Goal: Transaction & Acquisition: Purchase product/service

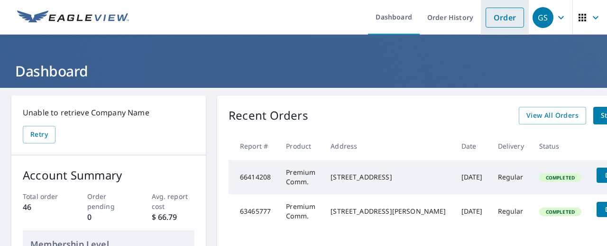
click at [508, 15] on link "Order" at bounding box center [505, 18] width 38 height 20
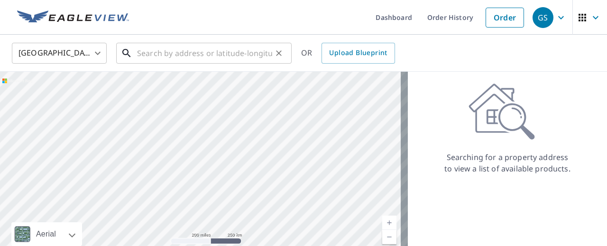
click at [163, 54] on input "text" at bounding box center [204, 53] width 135 height 27
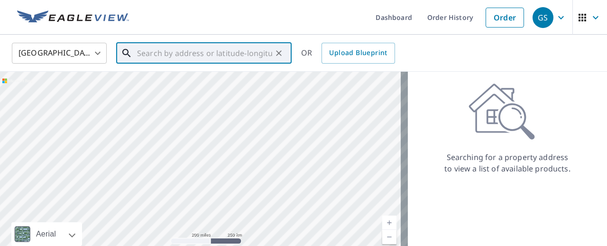
paste input "[STREET_ADDRESS][PERSON_NAME]"
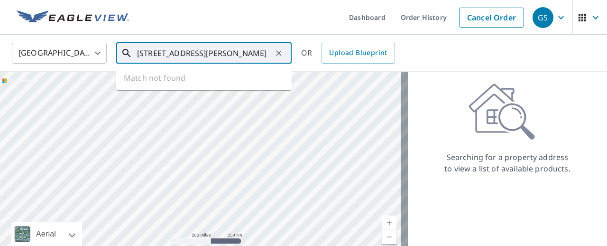
scroll to position [0, 21]
type input "[STREET_ADDRESS][PERSON_NAME]"
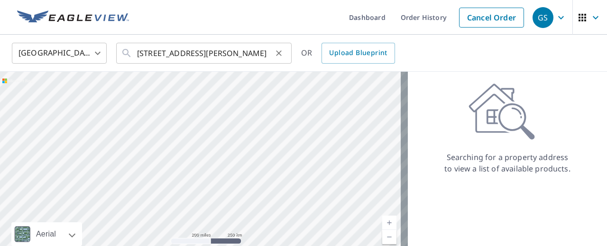
scroll to position [0, 0]
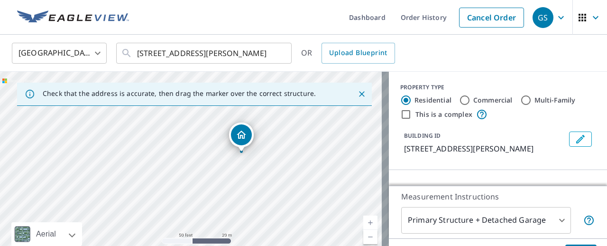
drag, startPoint x: 254, startPoint y: 161, endPoint x: 287, endPoint y: 152, distance: 34.1
click at [287, 152] on div "[STREET_ADDRESS][PERSON_NAME]" at bounding box center [194, 171] width 389 height 199
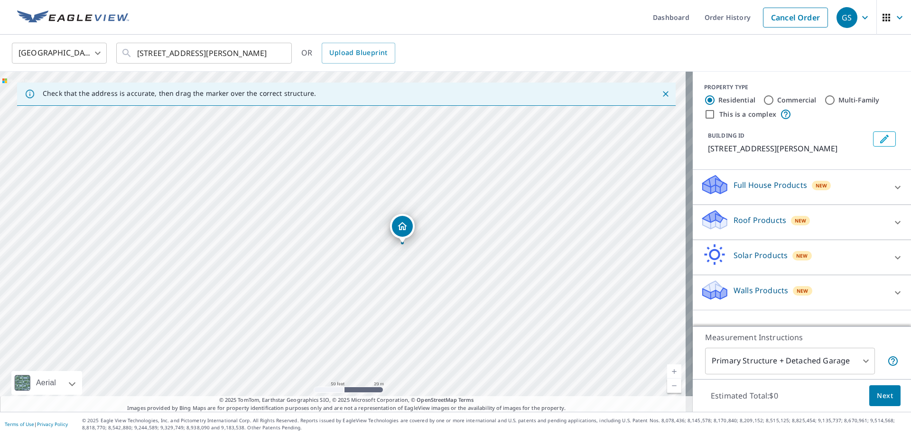
click at [607, 101] on label "Commercial" at bounding box center [796, 99] width 39 height 9
click at [607, 101] on input "Commercial" at bounding box center [768, 99] width 11 height 11
radio input "true"
type input "4"
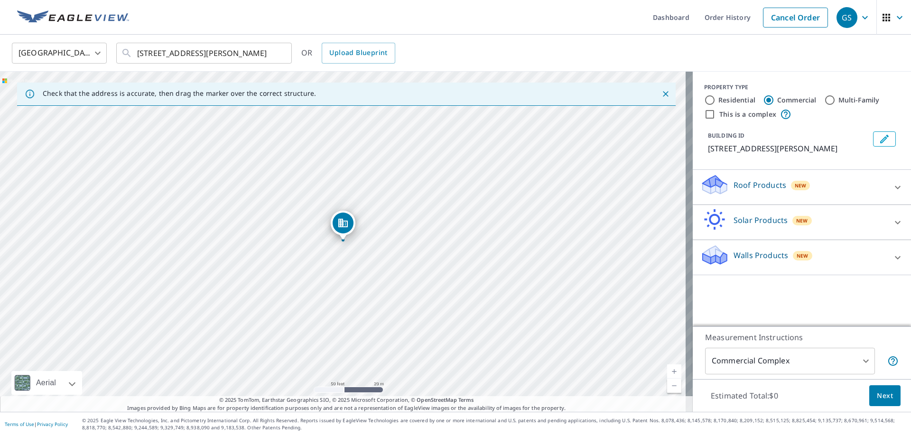
click at [607, 183] on icon at bounding box center [897, 187] width 11 height 11
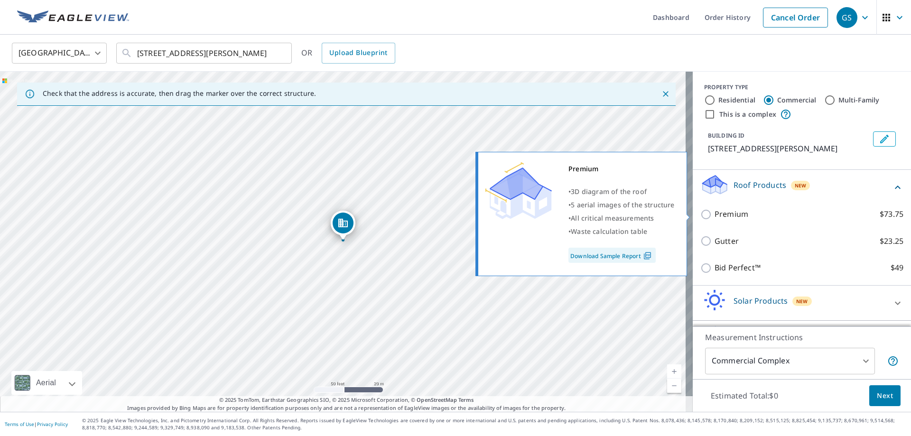
click at [607, 218] on p "Premium" at bounding box center [732, 214] width 34 height 12
click at [607, 218] on input "Premium $73.75" at bounding box center [707, 214] width 14 height 11
checkbox input "true"
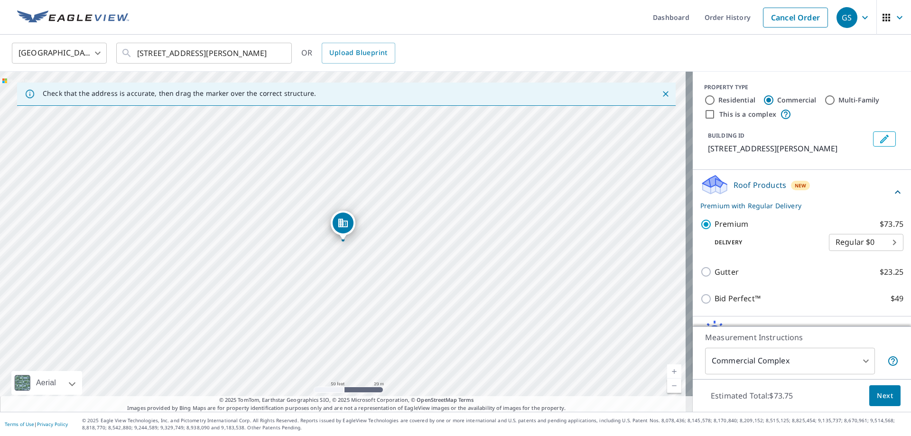
click at [607, 245] on span "Next" at bounding box center [885, 396] width 16 height 12
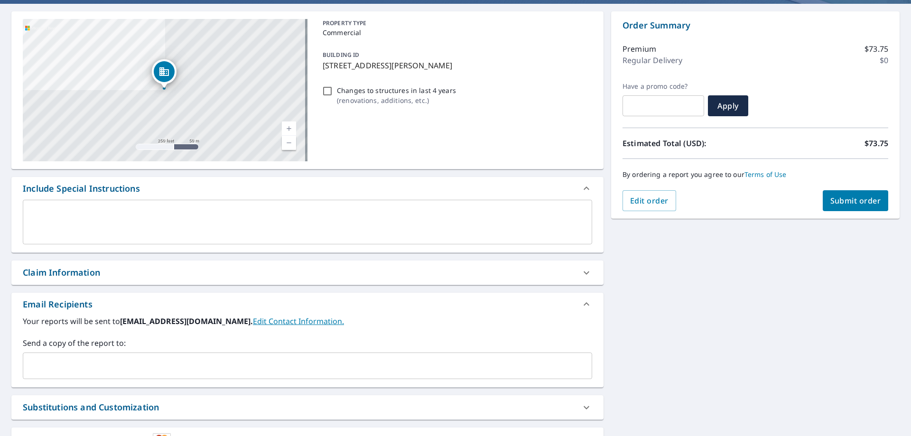
scroll to position [95, 0]
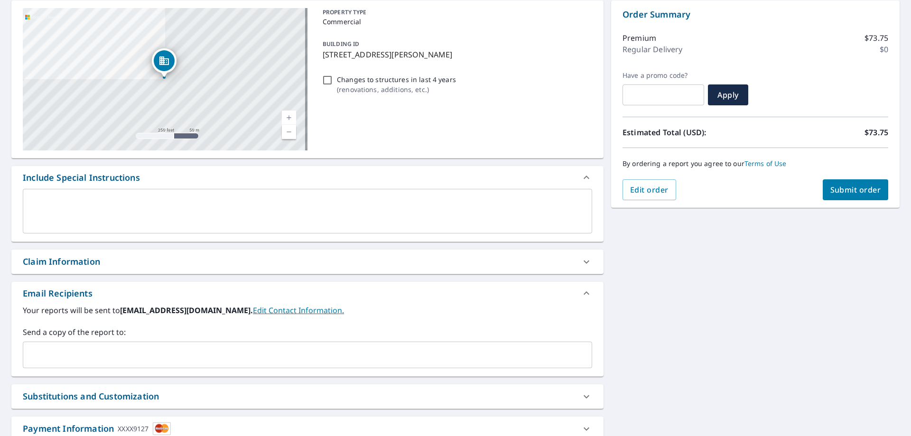
click at [184, 245] on input "text" at bounding box center [300, 355] width 547 height 18
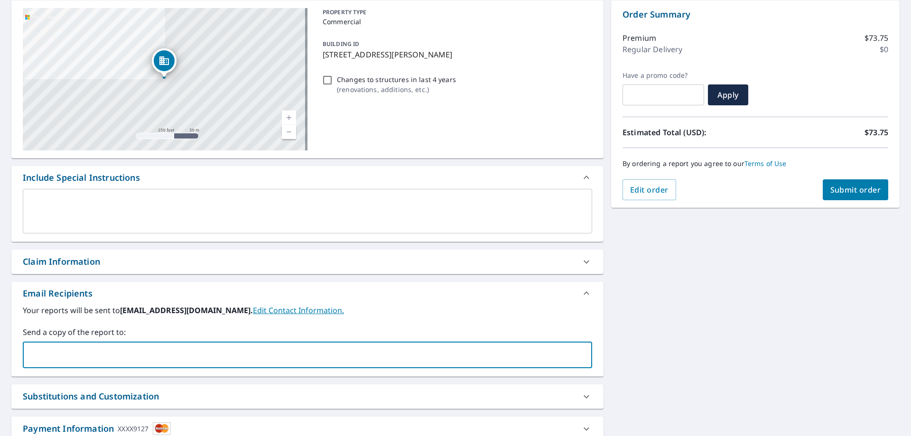
type input "[EMAIL_ADDRESS][DOMAIN_NAME]"
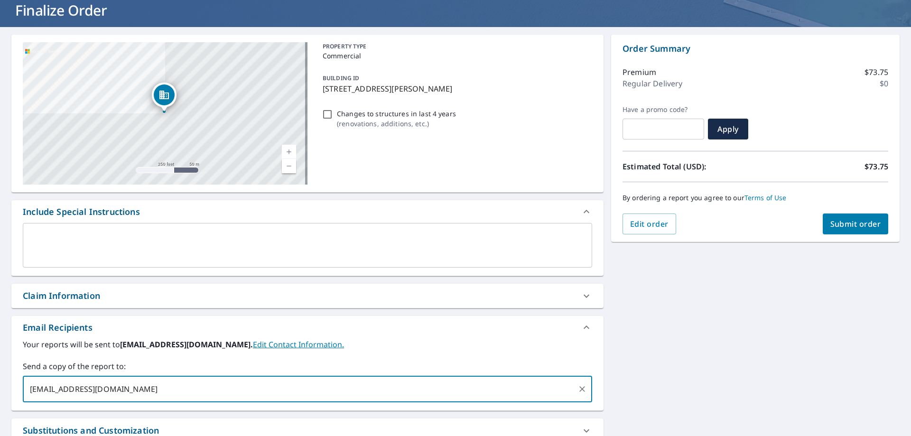
scroll to position [0, 0]
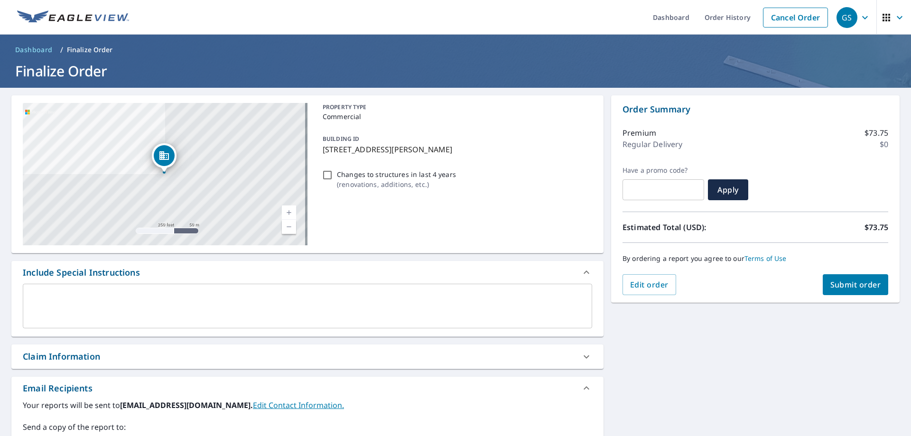
click at [607, 245] on span "Submit order" at bounding box center [855, 284] width 51 height 10
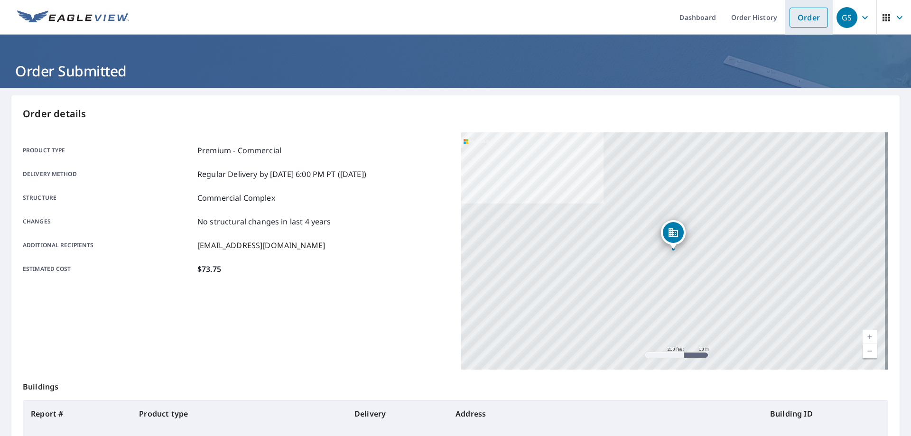
click at [607, 19] on link "Order" at bounding box center [809, 18] width 38 height 20
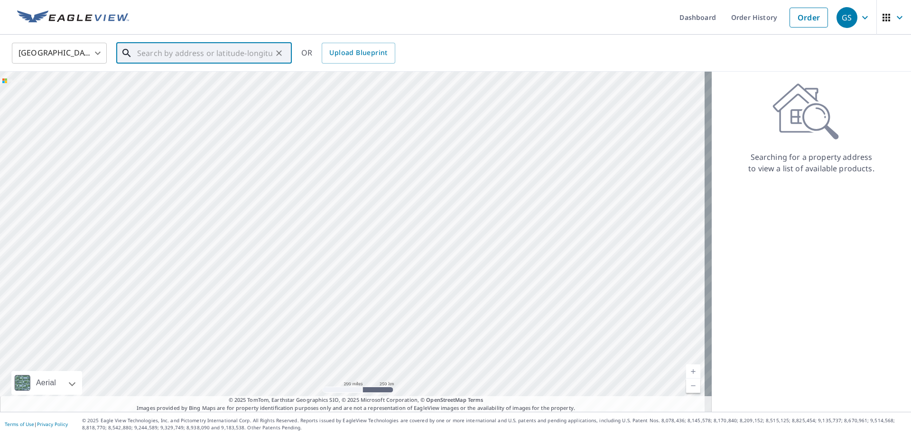
click at [188, 54] on input "text" at bounding box center [204, 53] width 135 height 27
paste input "[STREET_ADDRESS]"
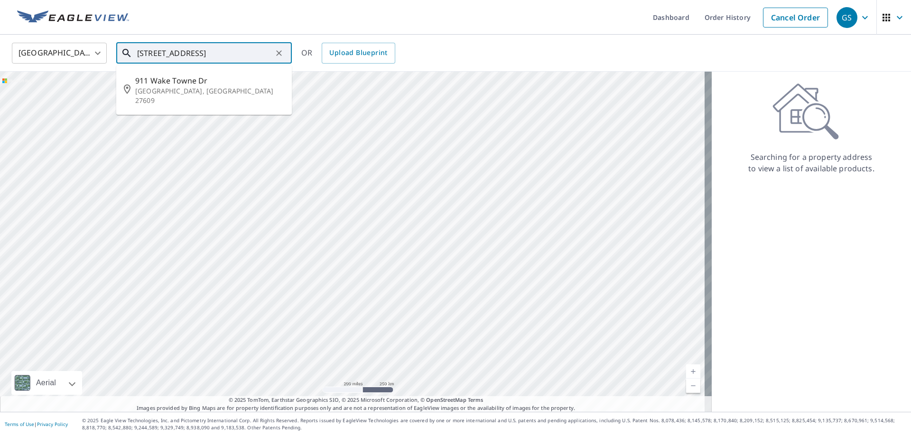
type input "[STREET_ADDRESS]"
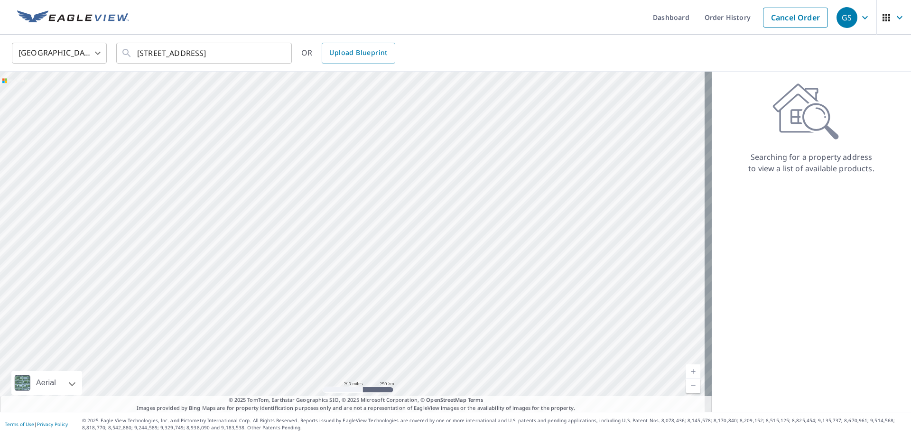
scroll to position [0, 0]
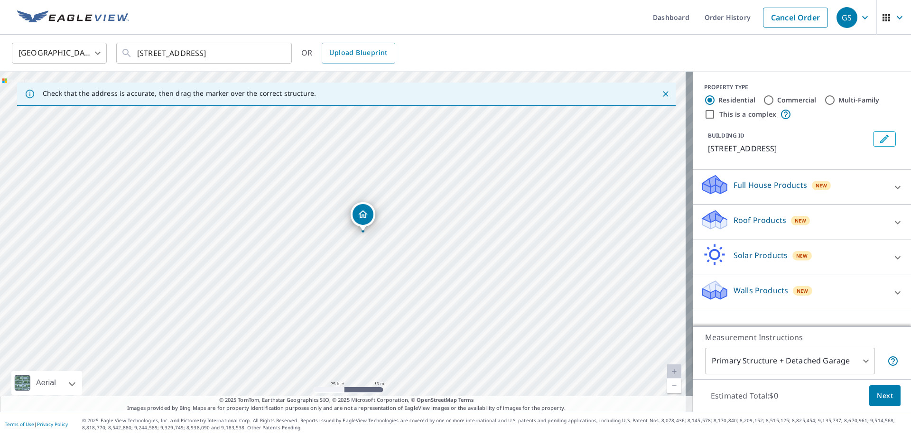
click at [607, 97] on label "Commercial" at bounding box center [796, 99] width 39 height 9
click at [607, 97] on input "Commercial" at bounding box center [768, 99] width 11 height 11
radio input "true"
type input "4"
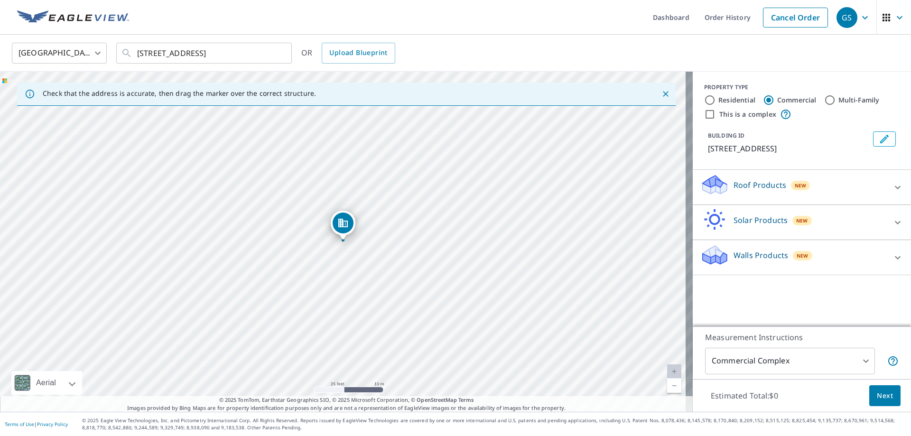
click at [607, 186] on p "Roof Products" at bounding box center [760, 184] width 53 height 11
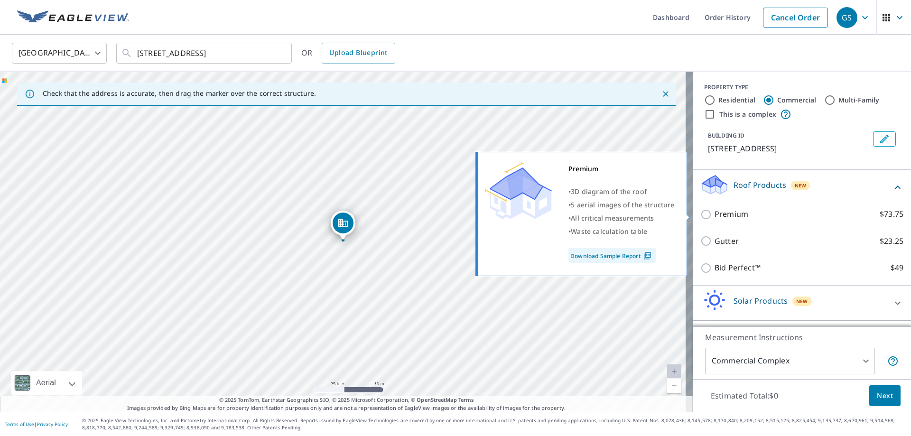
click at [607, 212] on p "Premium" at bounding box center [732, 214] width 34 height 12
click at [607, 212] on input "Premium $73.75" at bounding box center [707, 214] width 14 height 11
checkbox input "true"
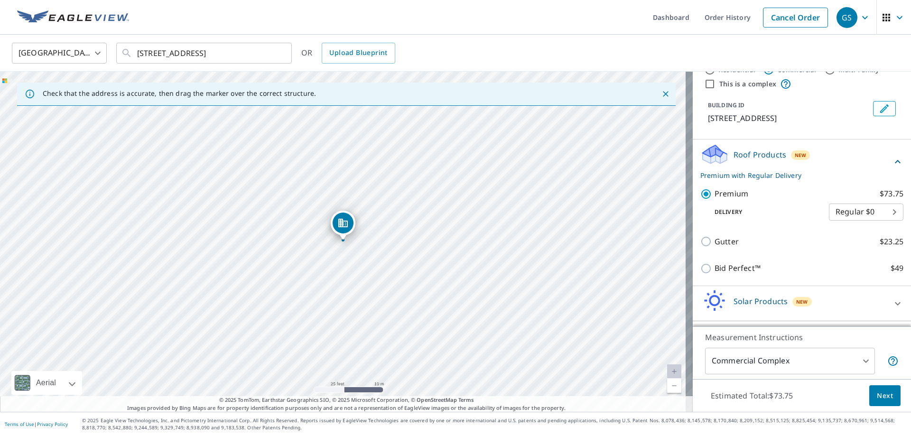
scroll to position [47, 0]
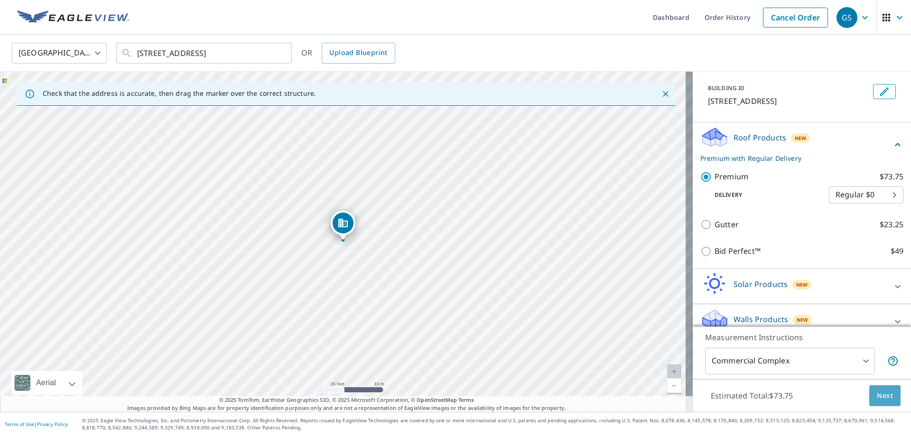
click at [607, 245] on span "Next" at bounding box center [885, 396] width 16 height 12
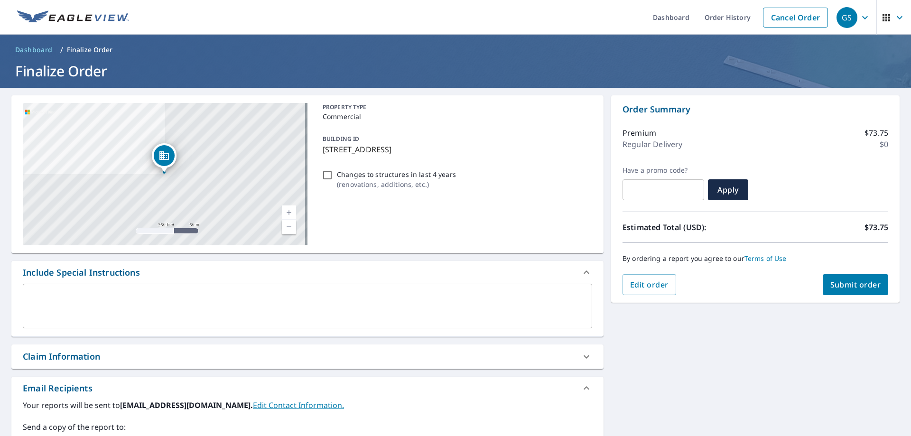
scroll to position [95, 0]
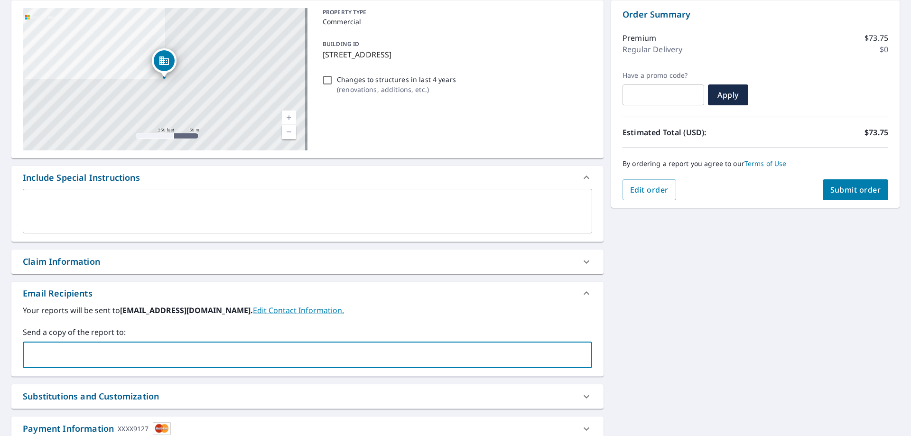
click at [124, 245] on input "text" at bounding box center [300, 355] width 547 height 18
type input "[EMAIL_ADDRESS][DOMAIN_NAME]"
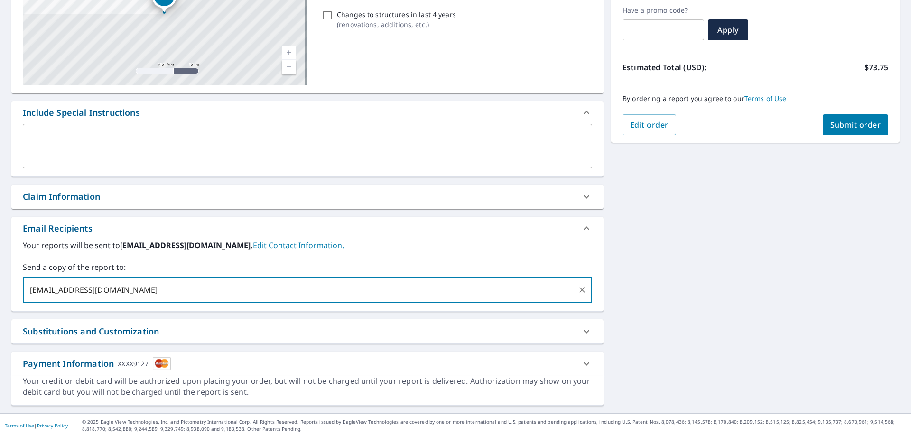
scroll to position [161, 0]
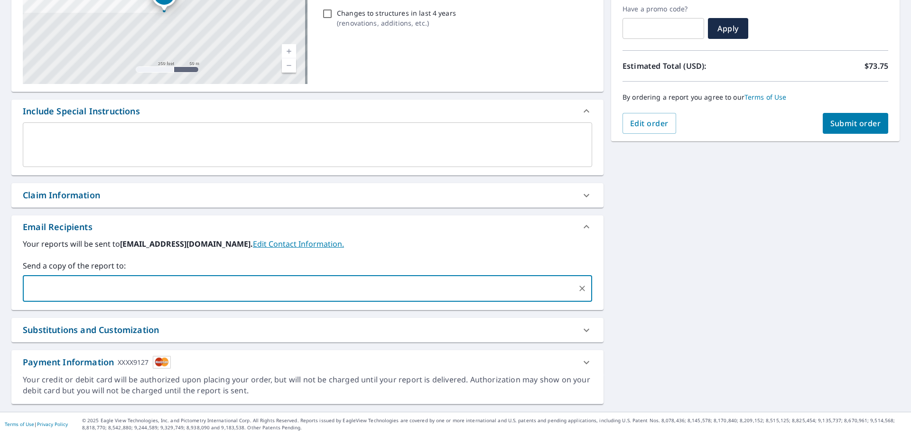
click at [607, 121] on span "Submit order" at bounding box center [855, 123] width 51 height 10
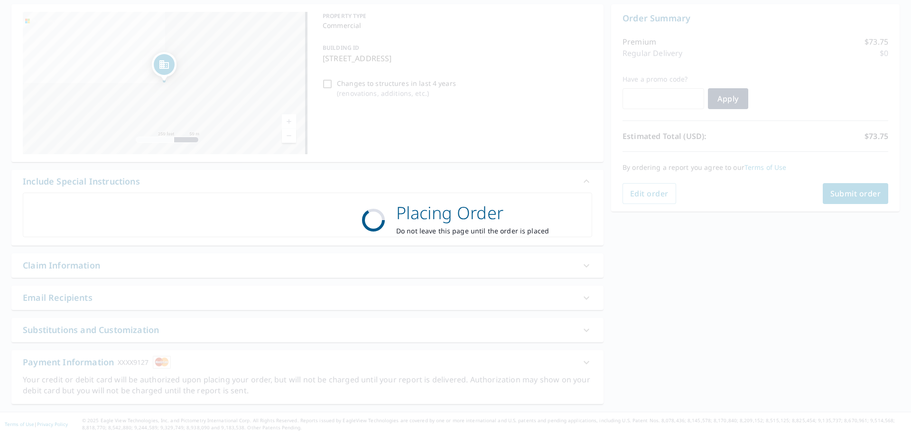
scroll to position [91, 0]
